Goal: Information Seeking & Learning: Check status

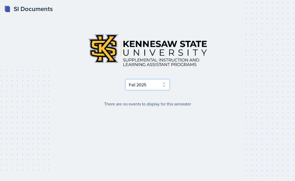
click at [157, 85] on select "Select Semester Fall 2025 Summer 2025 Spring 2025 Fall 2024 Summer 2024 Spring …" at bounding box center [148, 84] width 44 height 11
click at [126, 79] on select "Select Semester Fall 2025 Summer 2025 Spring 2025 Fall 2024 Summer 2024 Spring …" at bounding box center [148, 84] width 44 height 11
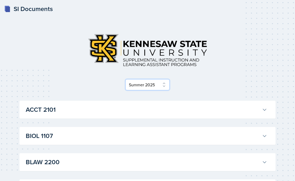
click at [157, 84] on select "Select Semester Fall 2025 Summer 2025 Spring 2025 Fall 2024 Summer 2024 Spring …" at bounding box center [148, 84] width 44 height 11
select select "2bed604d-1099-4043-b1bc-2365e8740244"
click at [126, 79] on select "Select Semester Fall 2025 Summer 2025 Spring 2025 Fall 2024 Summer 2024 Spring …" at bounding box center [148, 84] width 44 height 11
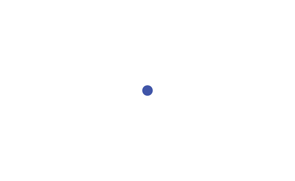
select select "2bed604d-1099-4043-b1bc-2365e8740244"
